Goal: Check status

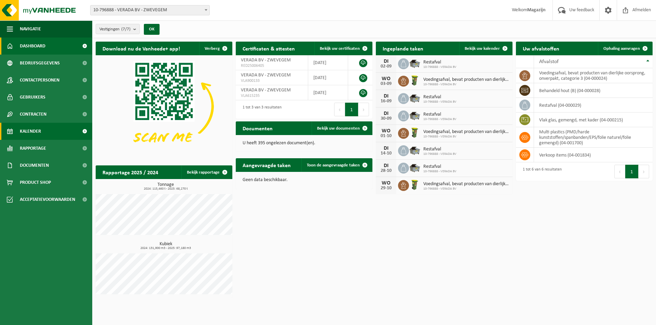
click at [42, 134] on link "Kalender" at bounding box center [46, 131] width 92 height 17
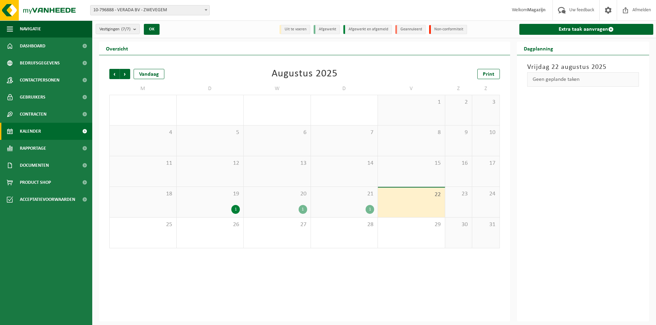
click at [357, 203] on div "21 1" at bounding box center [344, 202] width 67 height 30
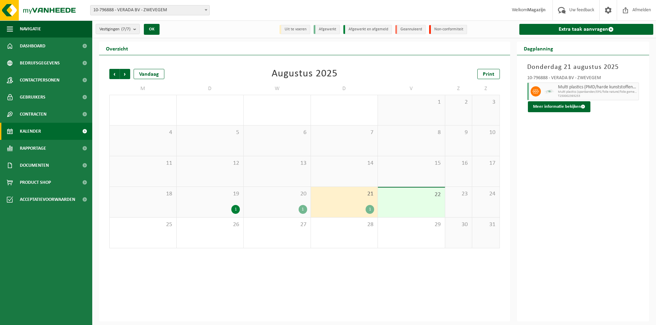
click at [370, 210] on div "1" at bounding box center [369, 209] width 9 height 9
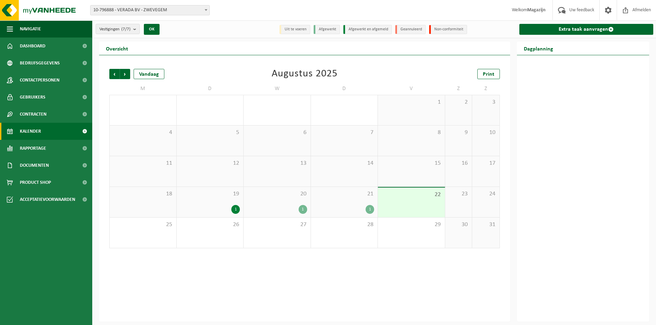
click at [370, 210] on div "1" at bounding box center [369, 209] width 9 height 9
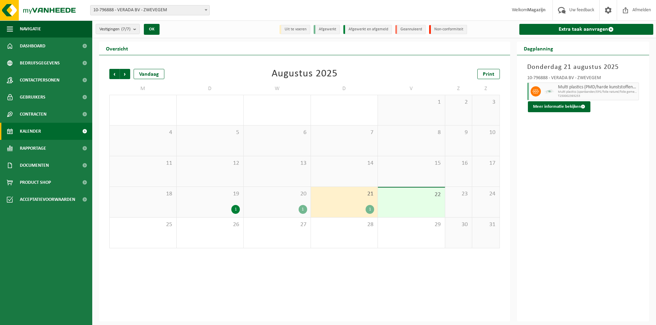
click at [303, 208] on div "1" at bounding box center [303, 209] width 9 height 9
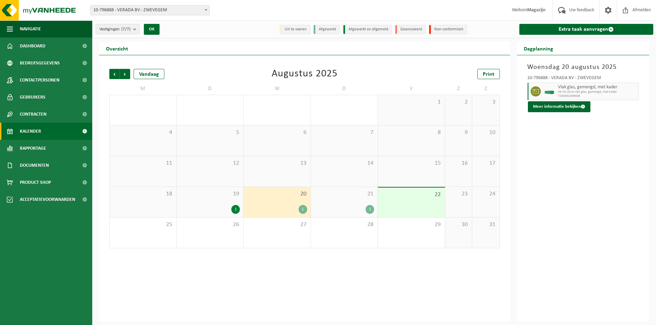
click at [370, 206] on div "1" at bounding box center [369, 209] width 9 height 9
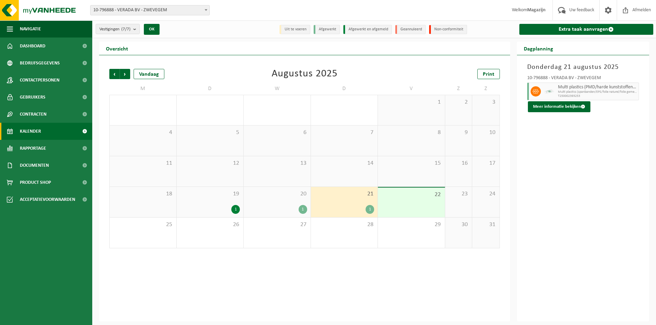
click at [605, 147] on div "Donderdag 21 augustus 2025 10-796888 - VERADA BV - ZWEVEGEM Multi plastics (PMD…" at bounding box center [583, 188] width 133 height 267
